Goal: Task Accomplishment & Management: Manage account settings

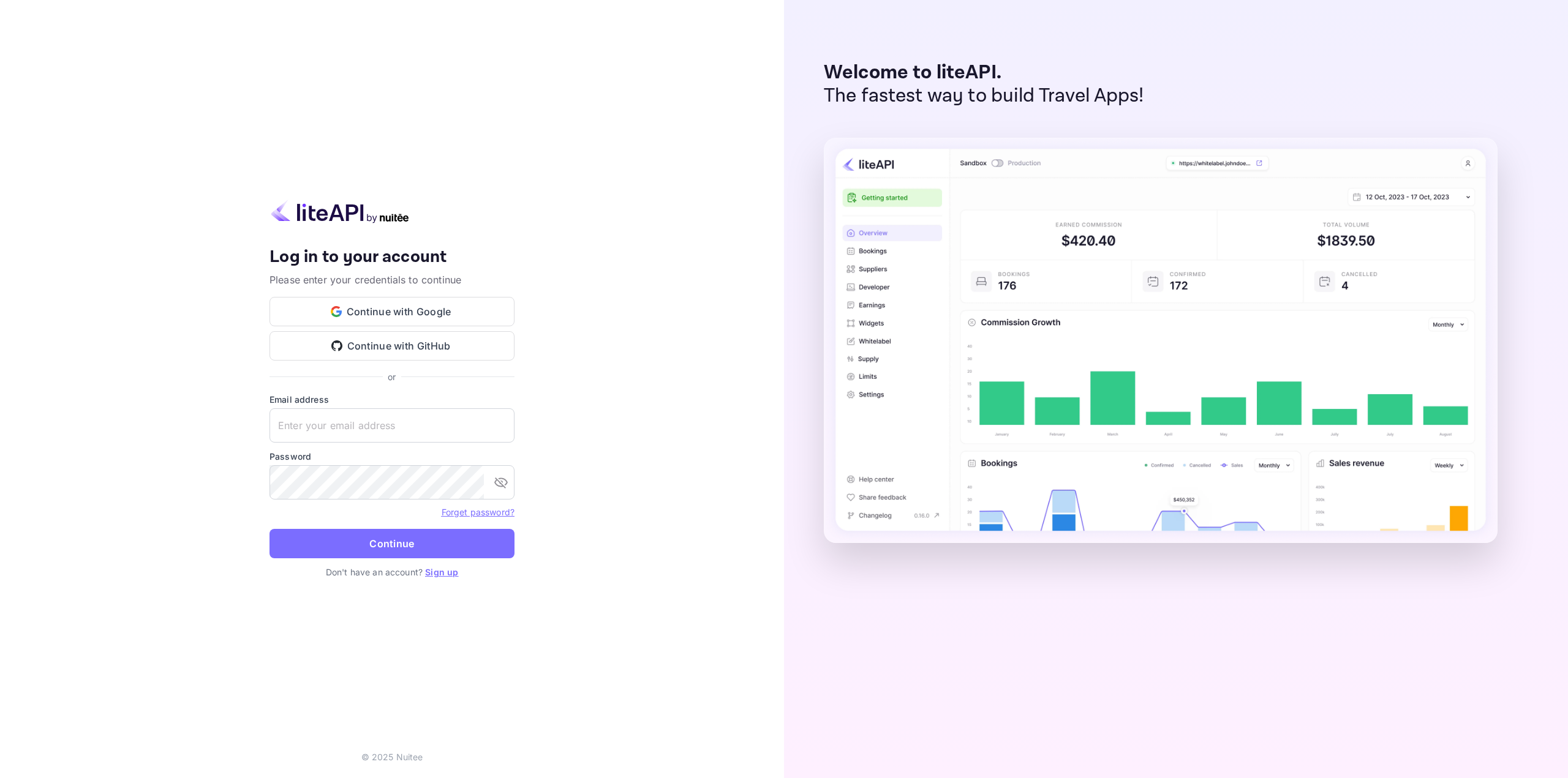
click at [432, 309] on button "Continue with Google" at bounding box center [392, 311] width 245 height 29
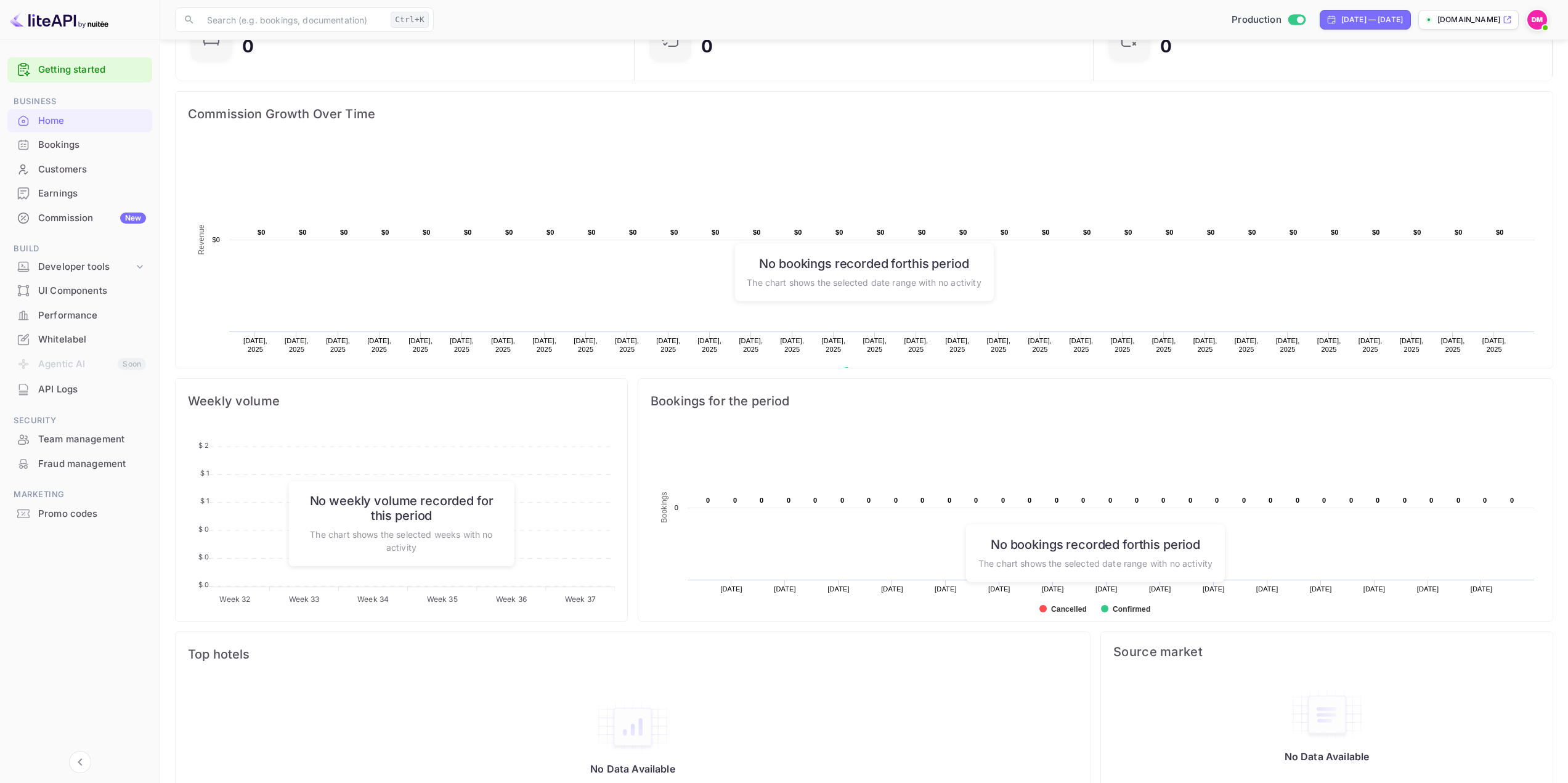
scroll to position [158, 0]
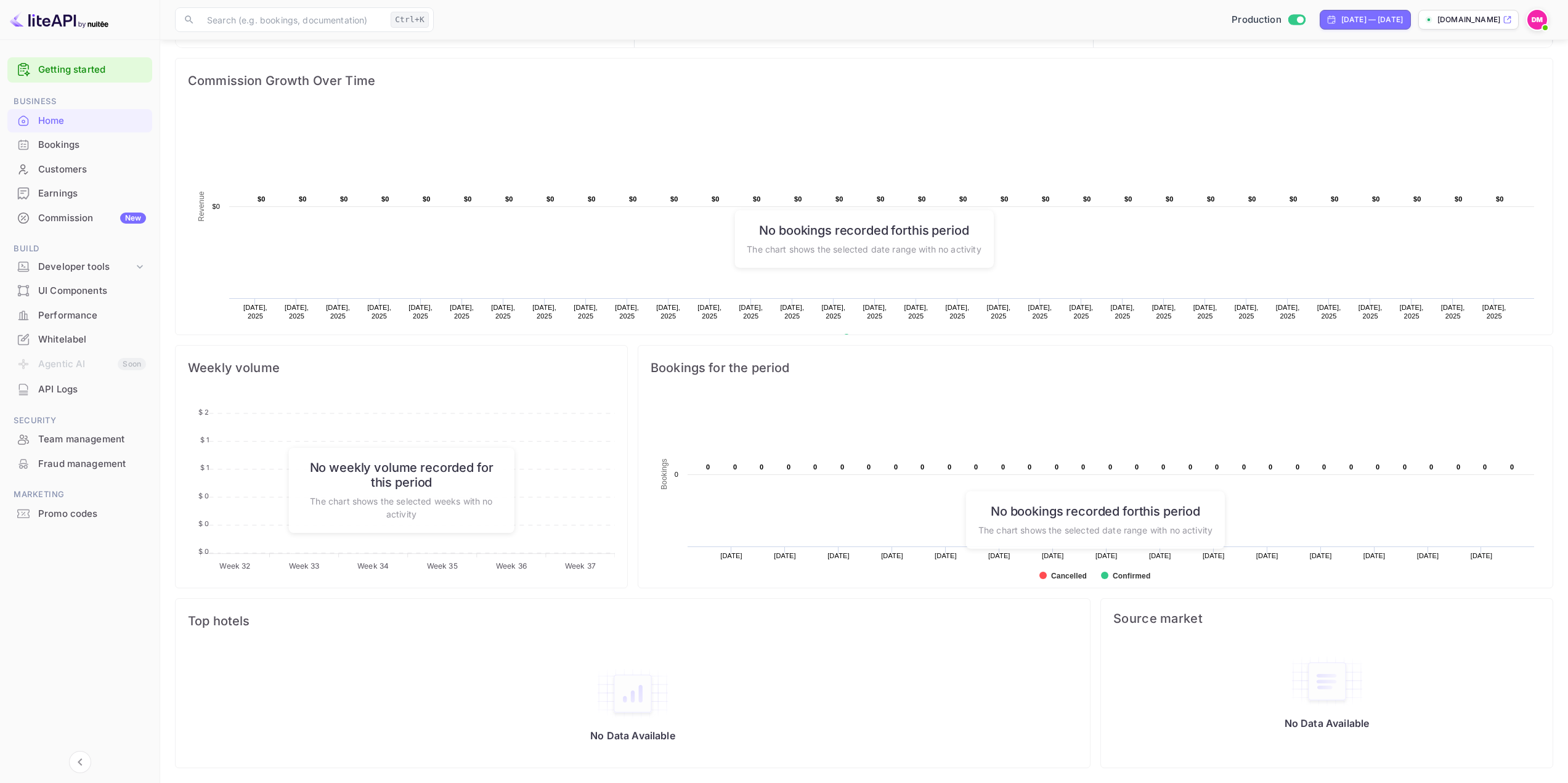
click at [89, 298] on div "UI Components" at bounding box center [92, 291] width 107 height 15
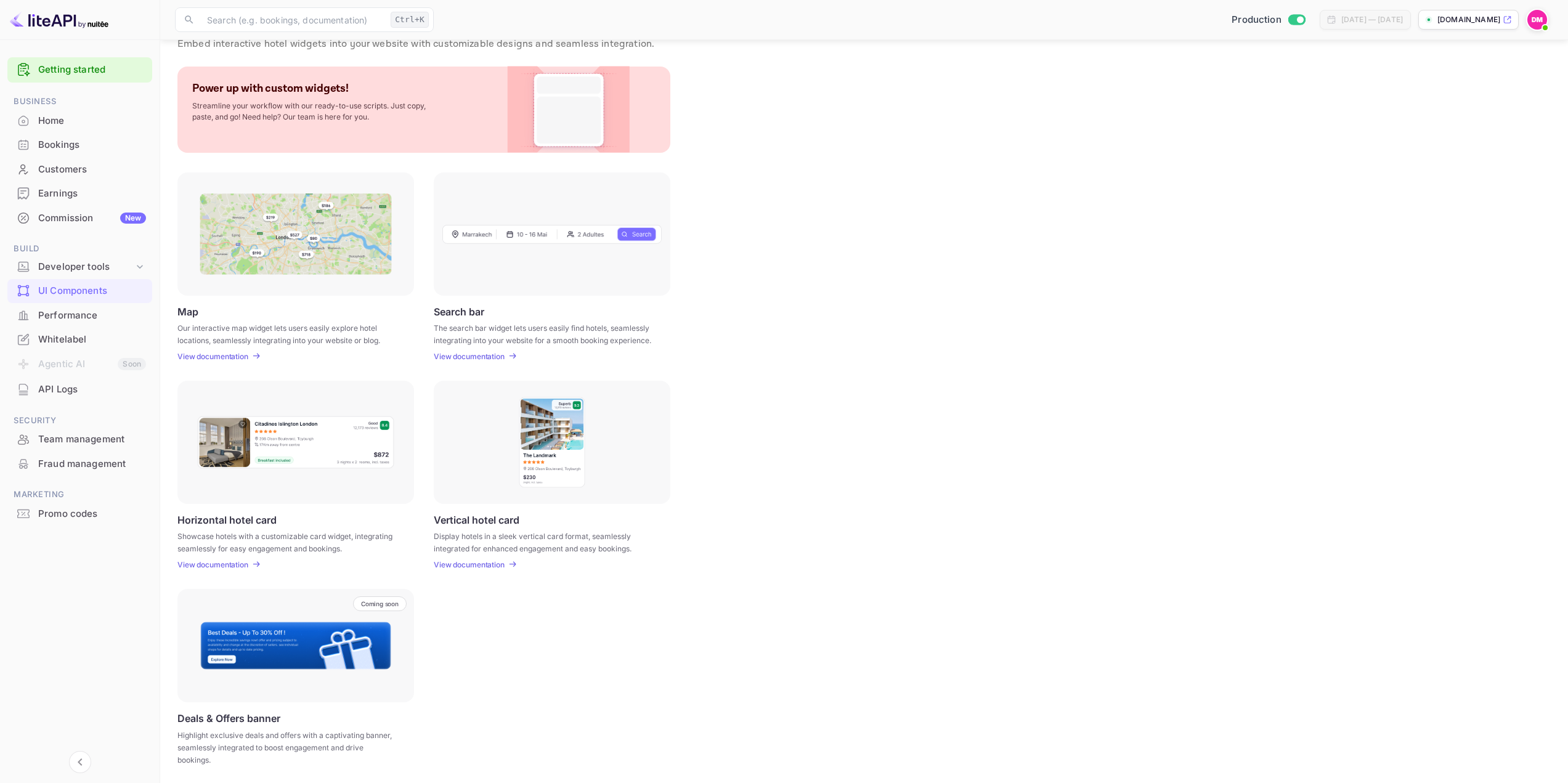
scroll to position [47, 0]
click at [225, 563] on p "View documentation" at bounding box center [213, 562] width 71 height 9
click at [77, 272] on div "Developer tools" at bounding box center [86, 268] width 96 height 15
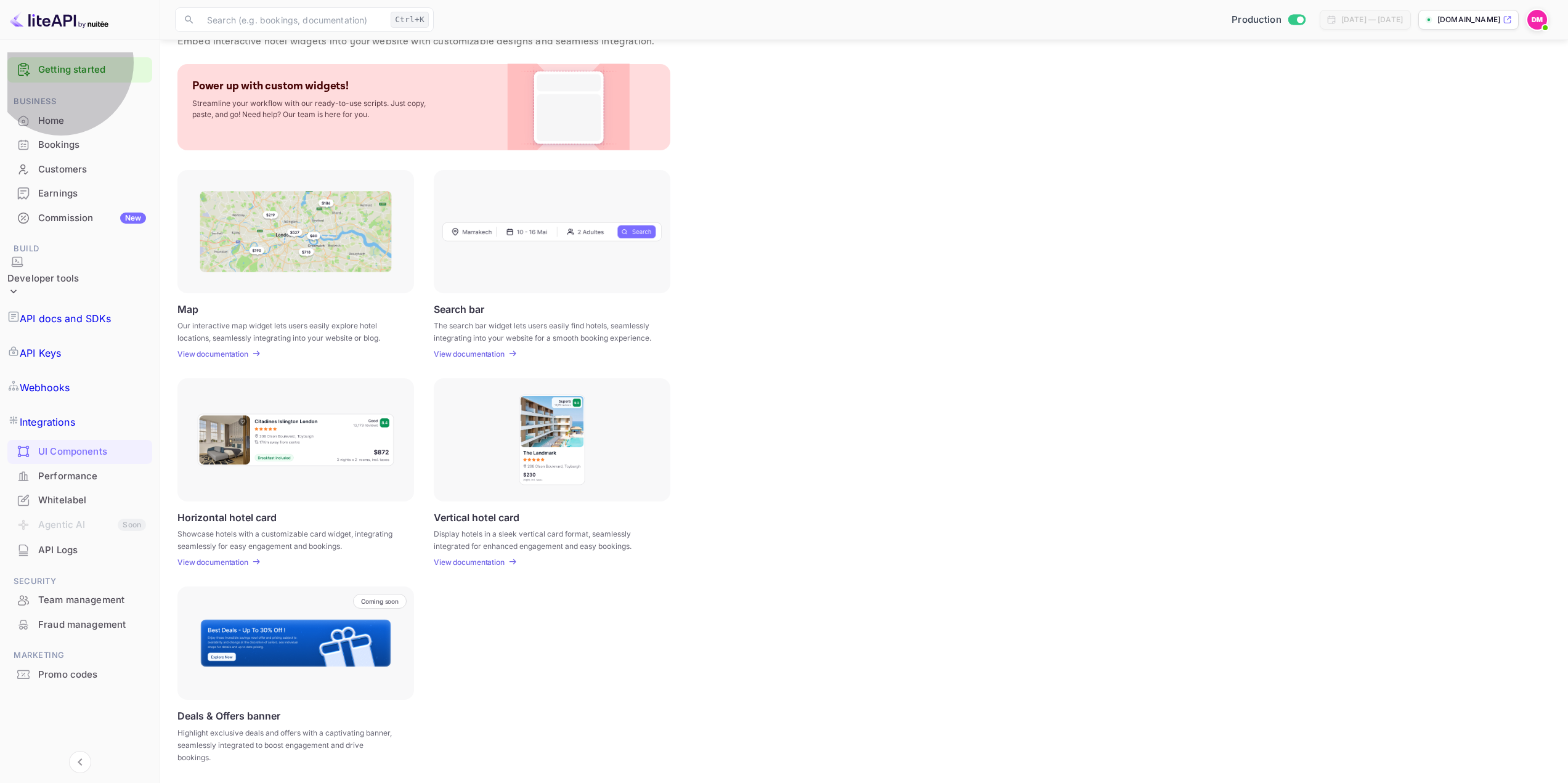
click at [61, 346] on p "API Keys" at bounding box center [40, 353] width 41 height 15
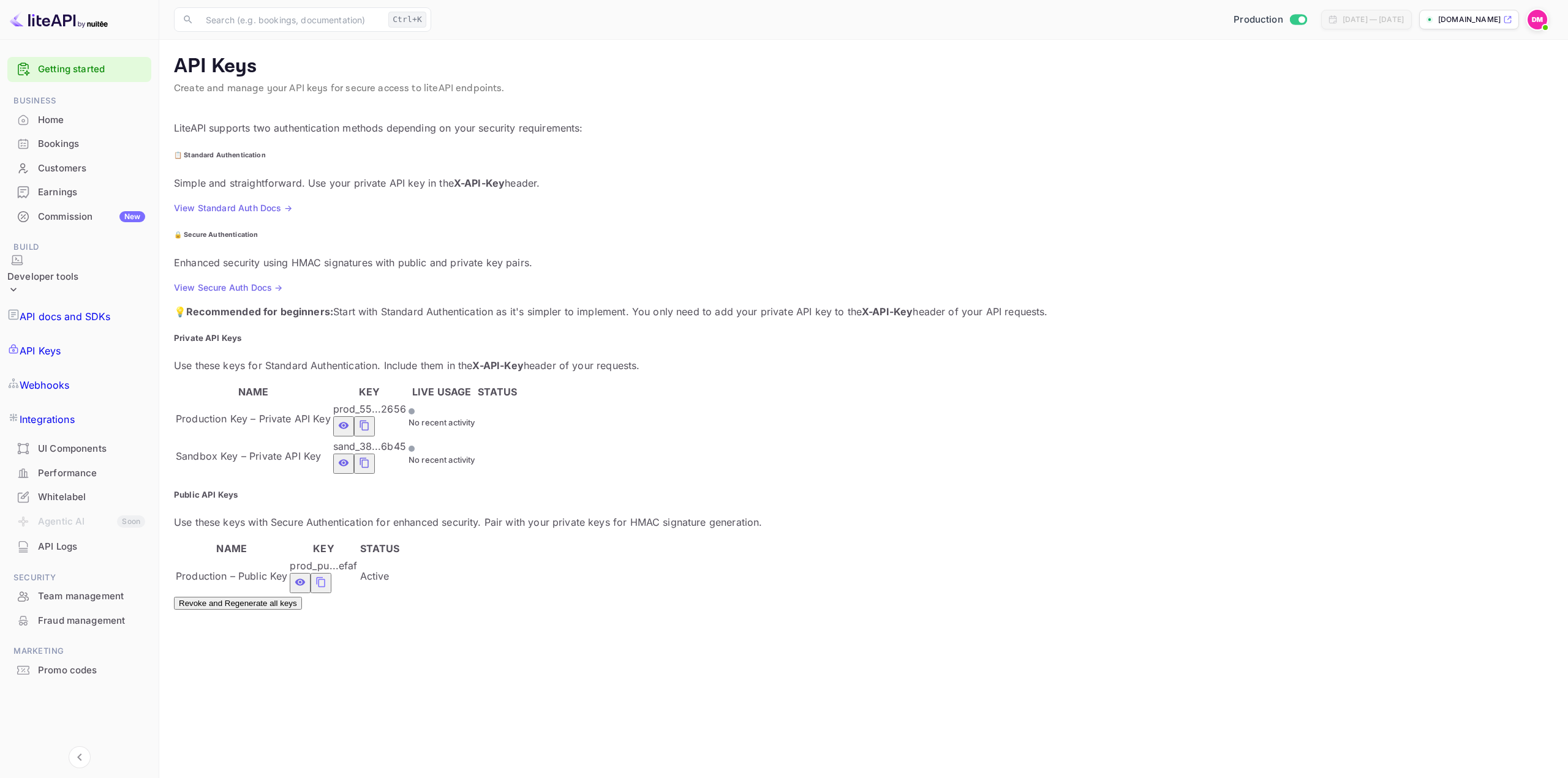
click at [375, 416] on button "private api keys table" at bounding box center [364, 426] width 21 height 20
click at [370, 418] on icon "private api keys table" at bounding box center [365, 425] width 11 height 14
click at [375, 416] on button "private api keys table" at bounding box center [364, 426] width 21 height 20
